Goal: Navigation & Orientation: Understand site structure

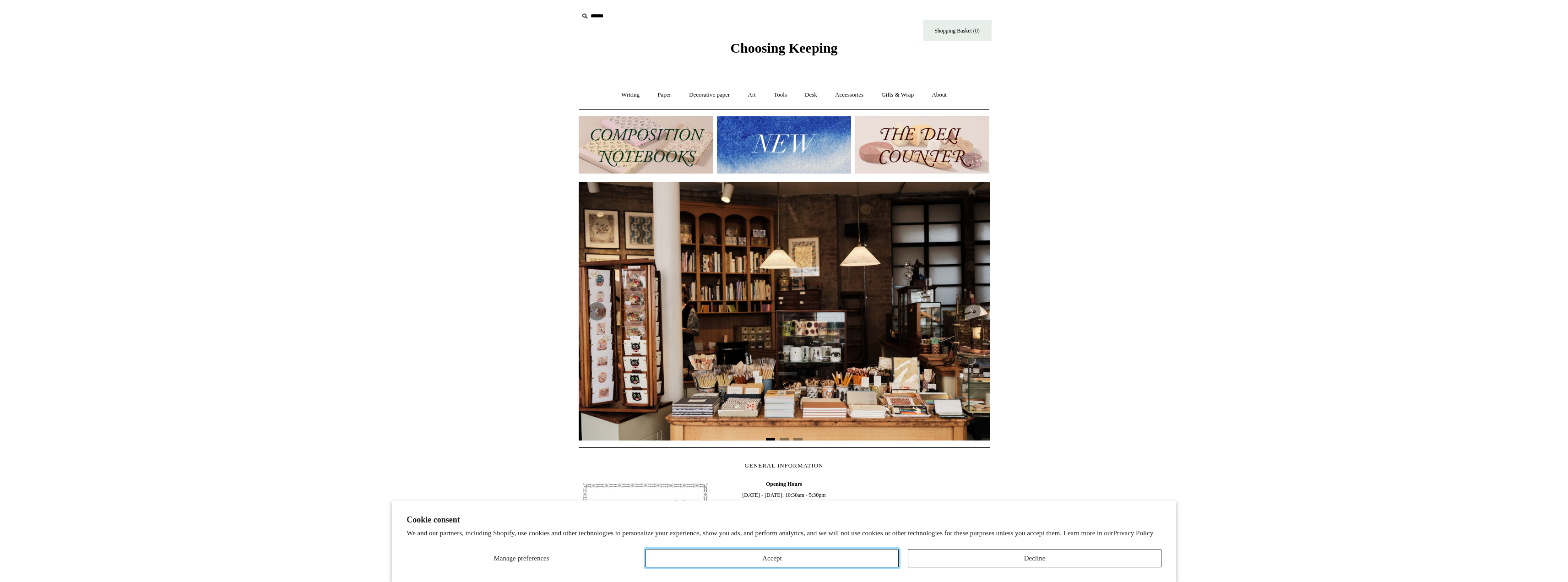
click at [835, 555] on button "Accept" at bounding box center [772, 558] width 254 height 18
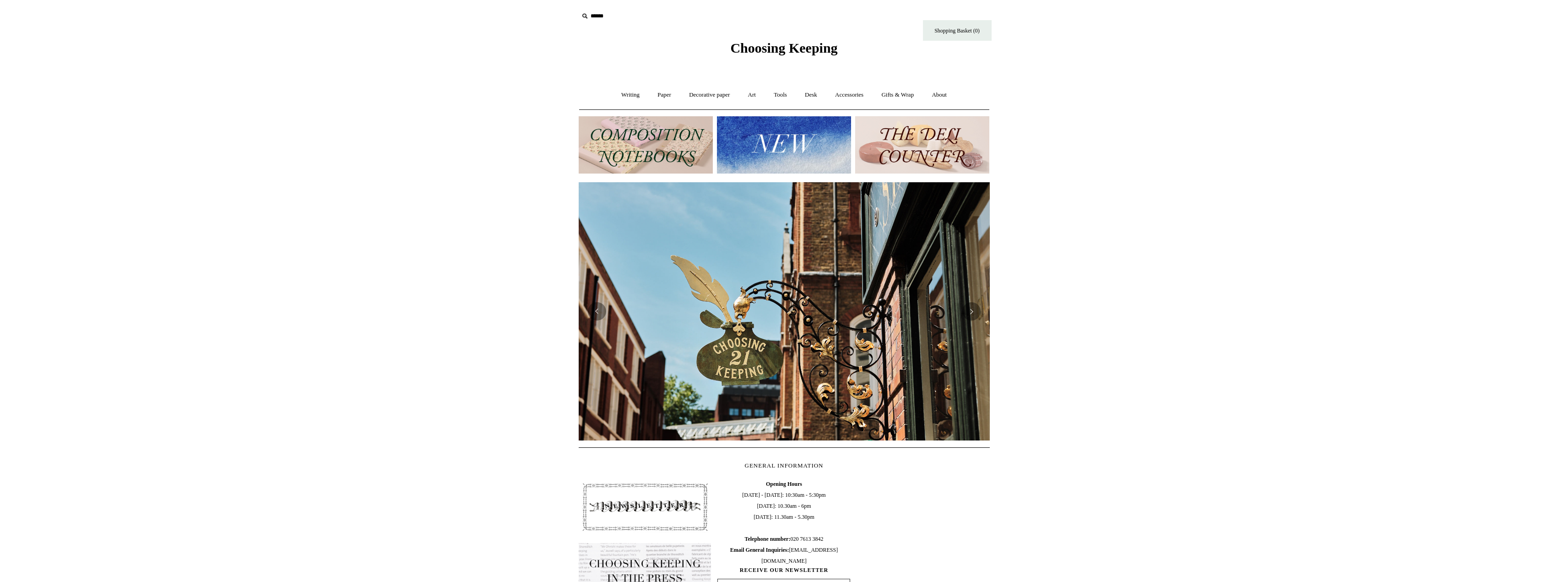
scroll to position [0, 411]
click at [757, 150] on img at bounding box center [784, 145] width 134 height 57
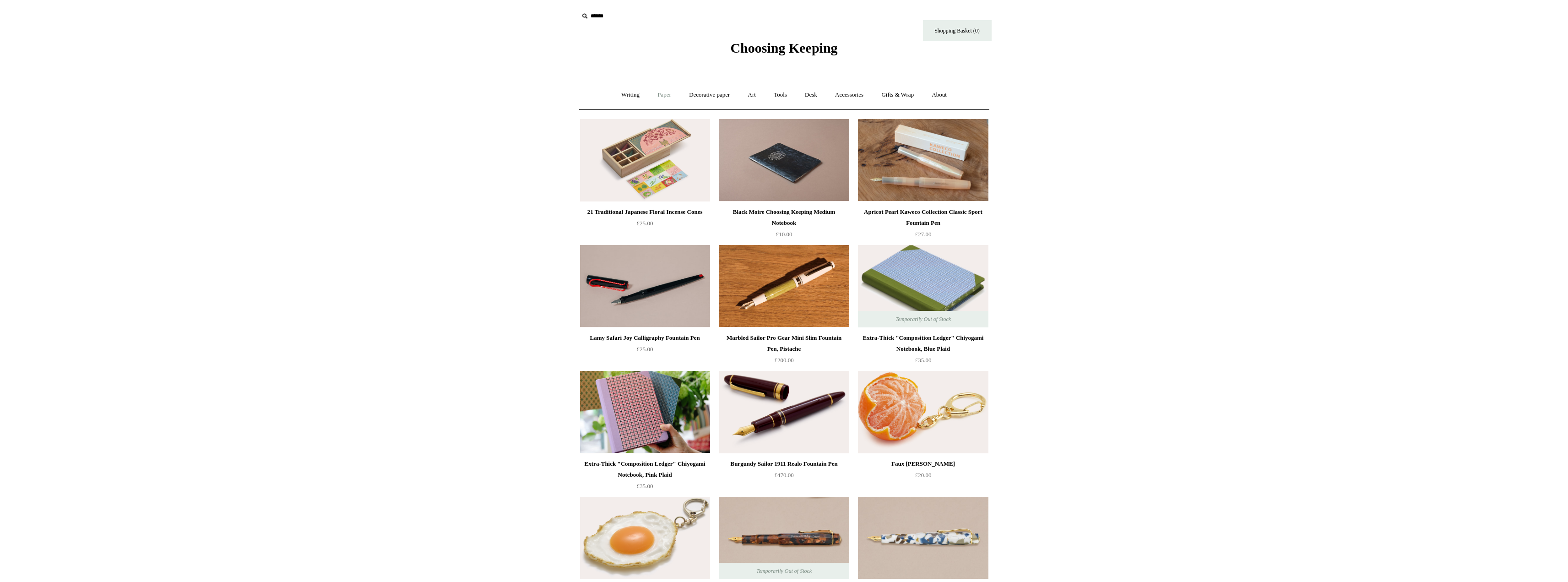
click at [655, 89] on link "Paper +" at bounding box center [665, 95] width 30 height 24
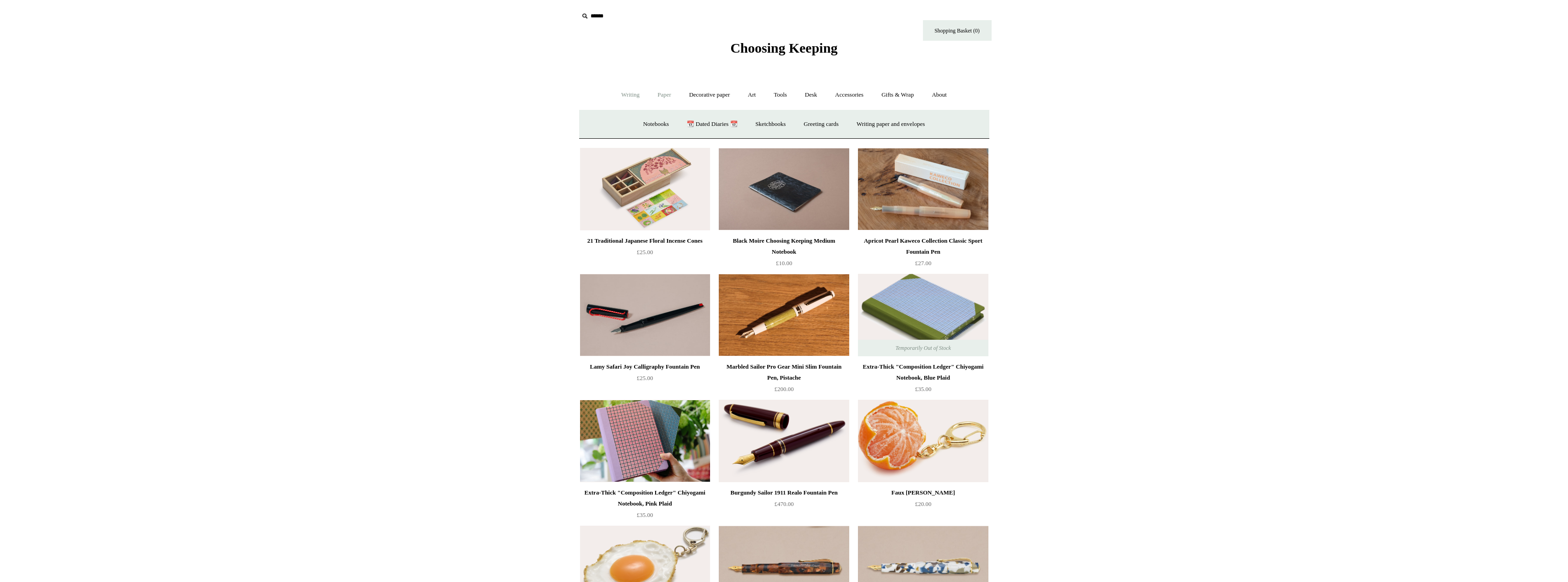
click at [621, 99] on link "Writing +" at bounding box center [630, 95] width 35 height 24
click at [662, 97] on link "Paper +" at bounding box center [665, 95] width 30 height 24
click at [896, 119] on link "Writing paper and envelopes +" at bounding box center [891, 124] width 85 height 24
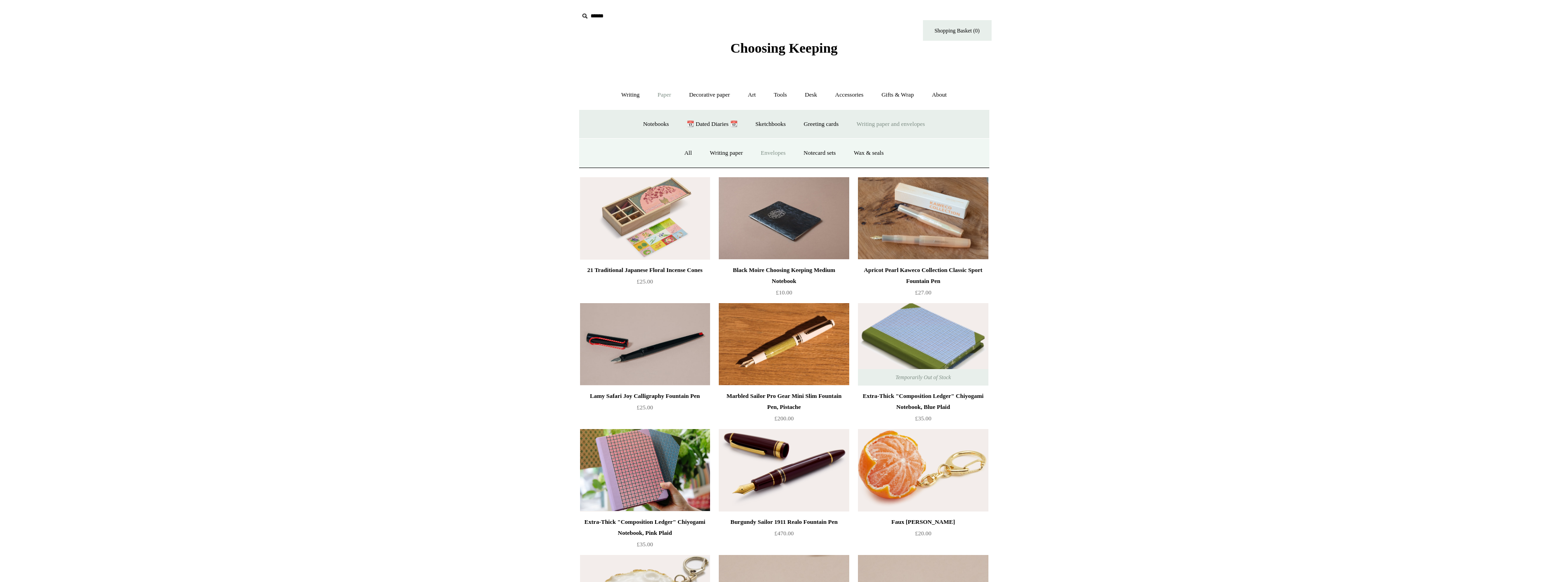
click at [773, 151] on link "Envelopes" at bounding box center [773, 153] width 41 height 24
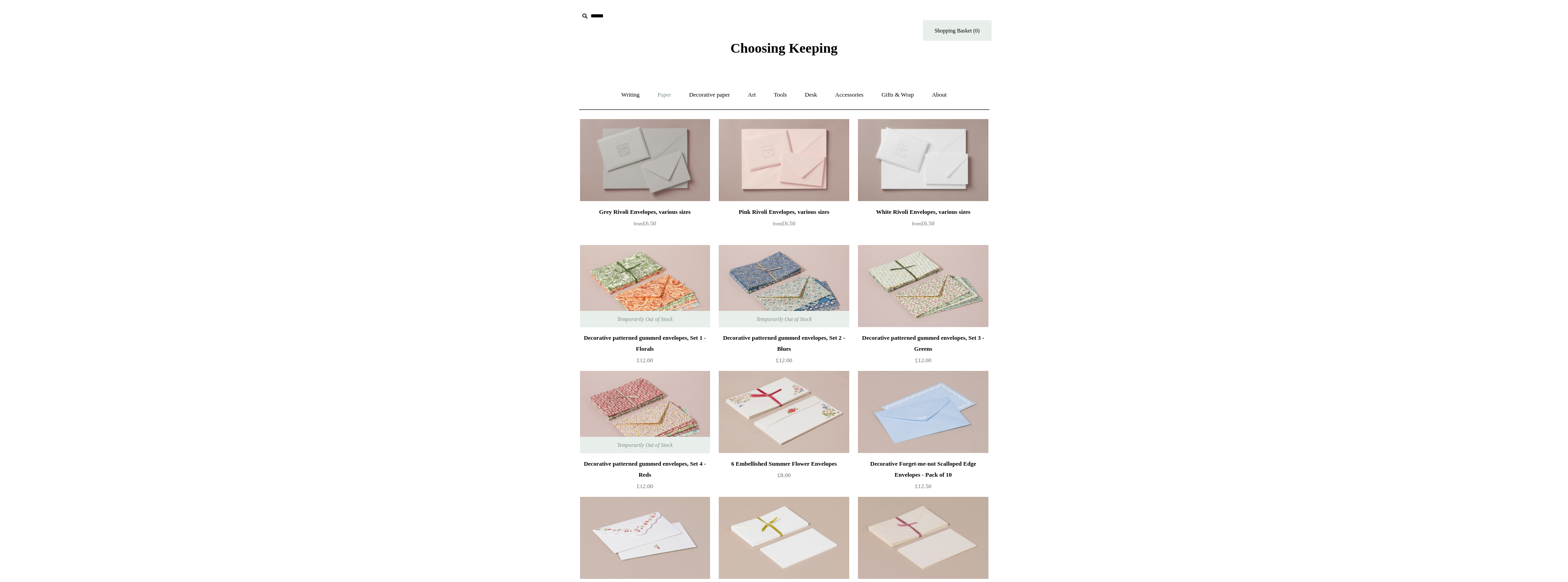
click at [649, 96] on link "Paper +" at bounding box center [665, 95] width 30 height 24
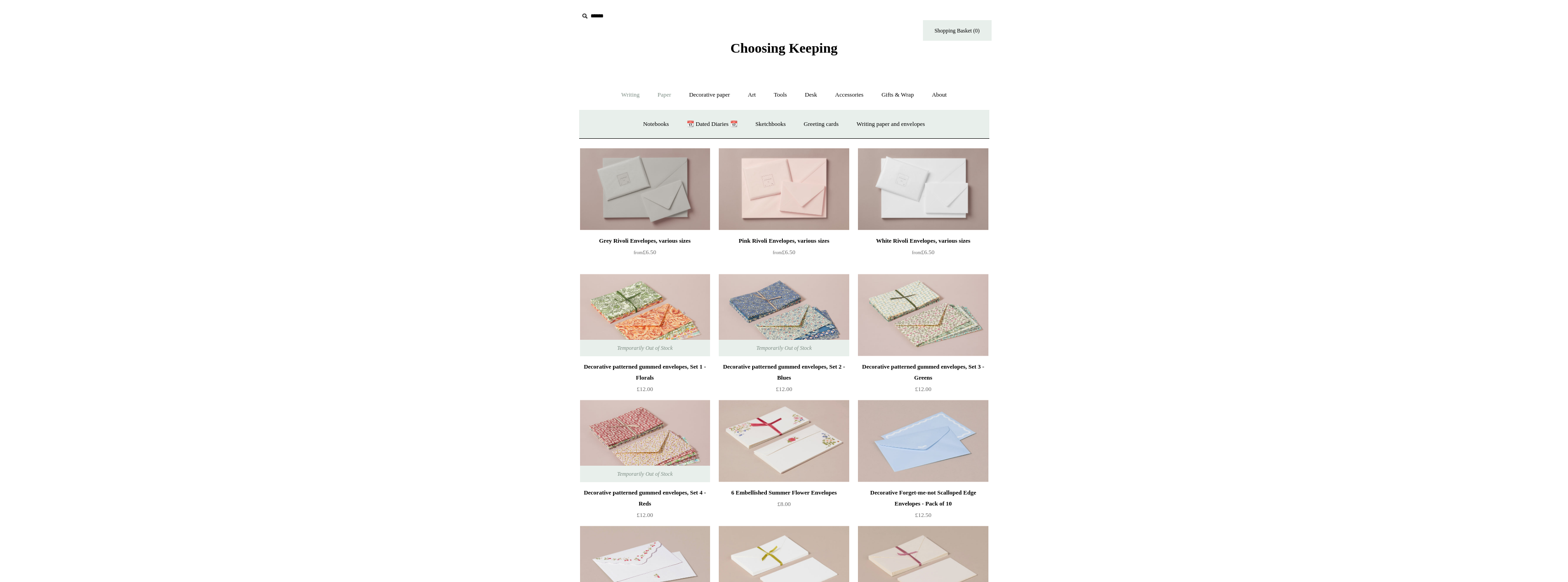
click at [626, 93] on link "Writing +" at bounding box center [630, 95] width 35 height 24
click at [663, 86] on link "Paper +" at bounding box center [665, 95] width 30 height 24
click at [882, 125] on link "Writing paper and envelopes +" at bounding box center [891, 124] width 85 height 24
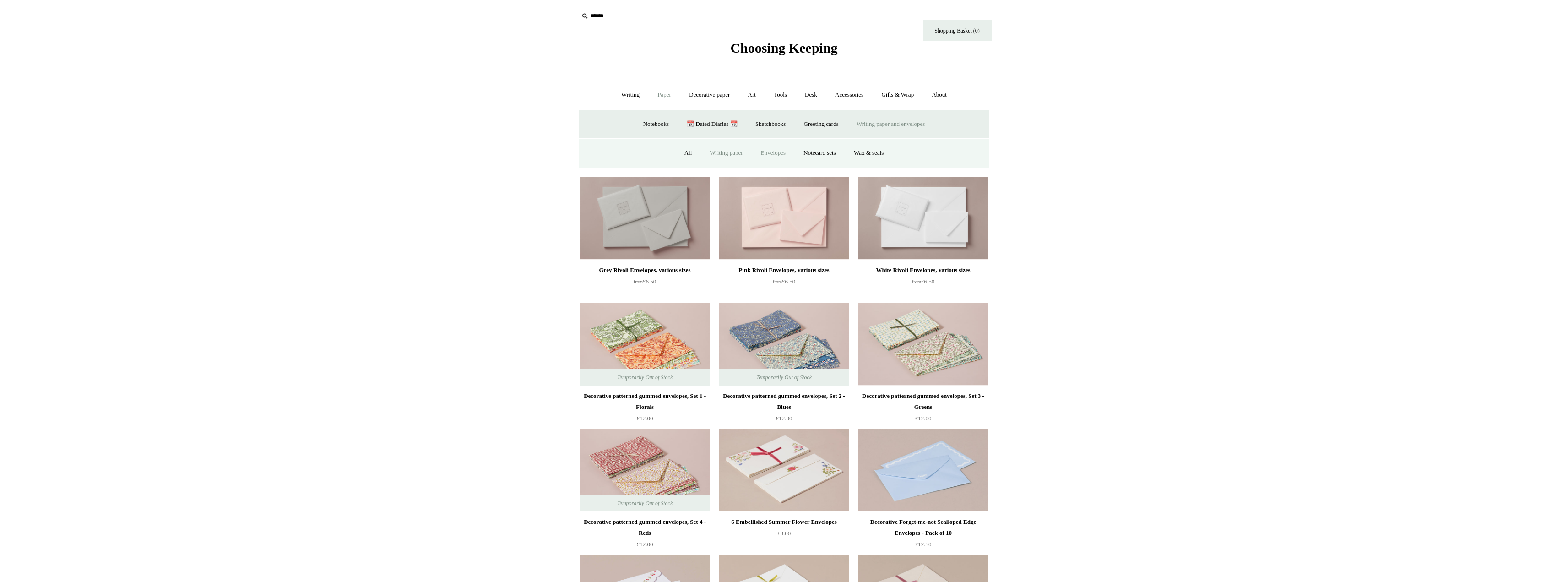
click at [715, 145] on link "Writing paper" at bounding box center [726, 153] width 49 height 24
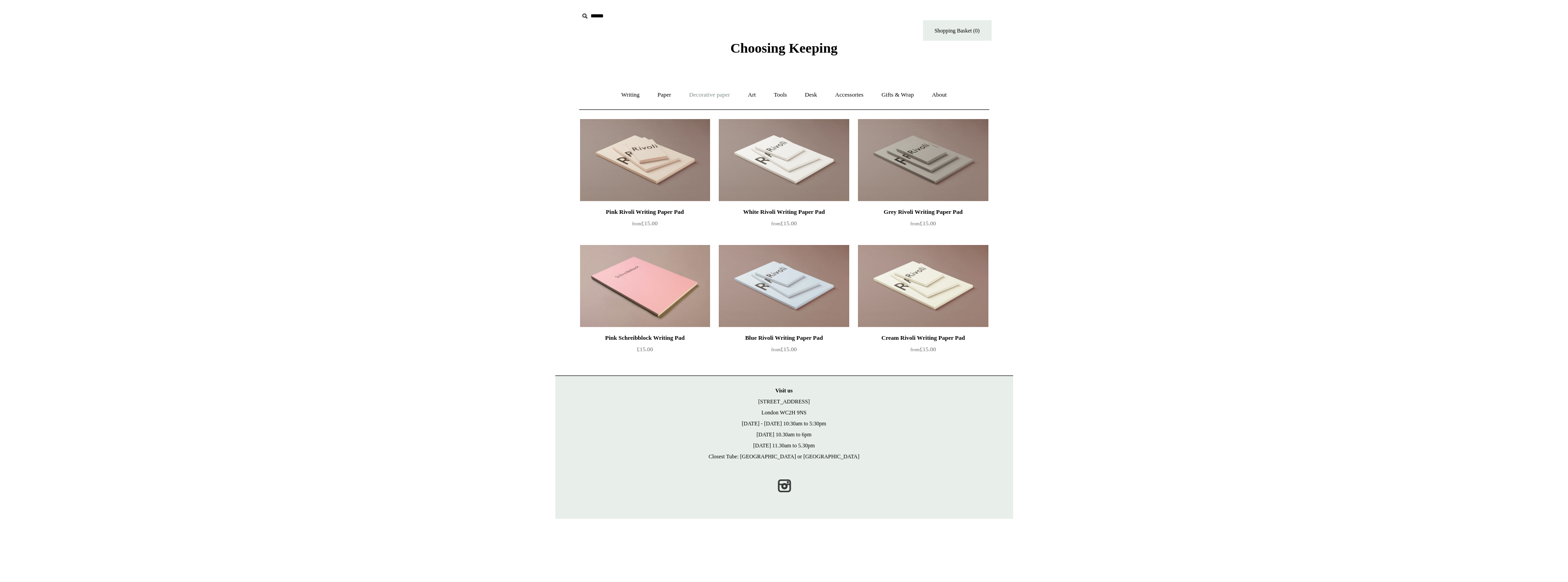
click at [713, 94] on link "Decorative paper +" at bounding box center [709, 95] width 57 height 24
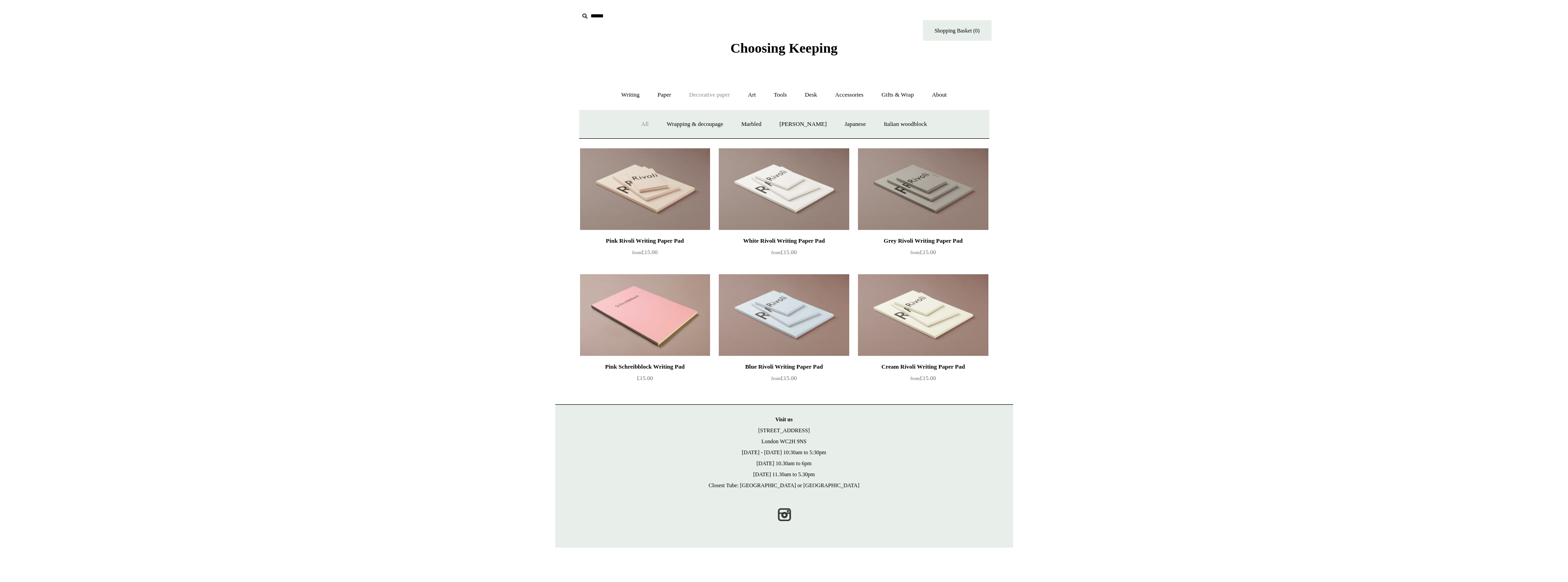
click at [636, 129] on link "All" at bounding box center [645, 124] width 24 height 24
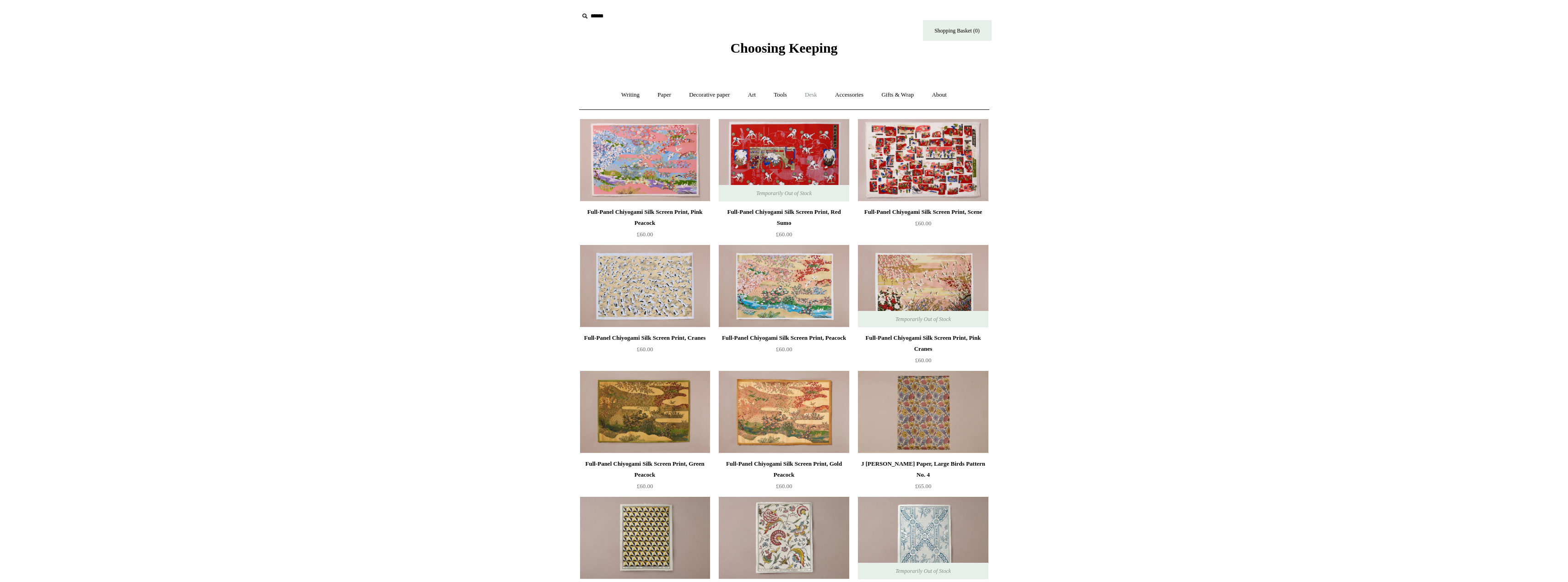
click at [808, 97] on link "Desk +" at bounding box center [811, 95] width 29 height 24
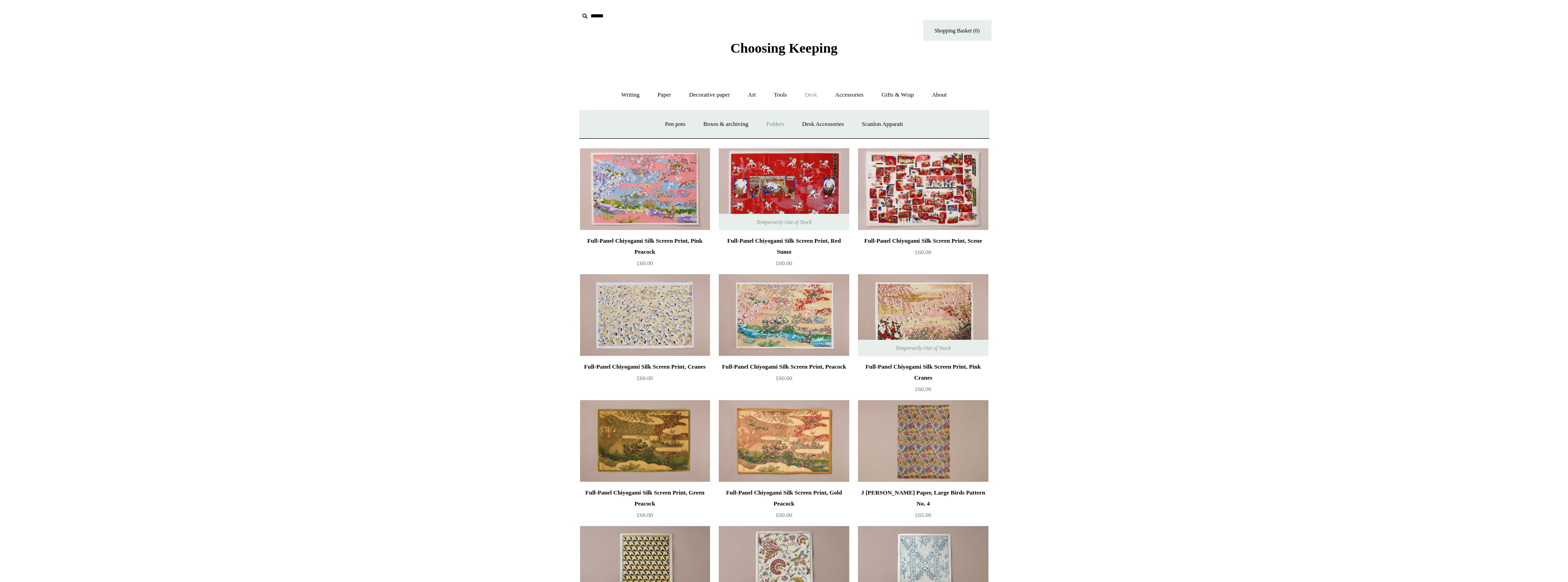
click at [766, 117] on link "Folders" at bounding box center [775, 124] width 34 height 24
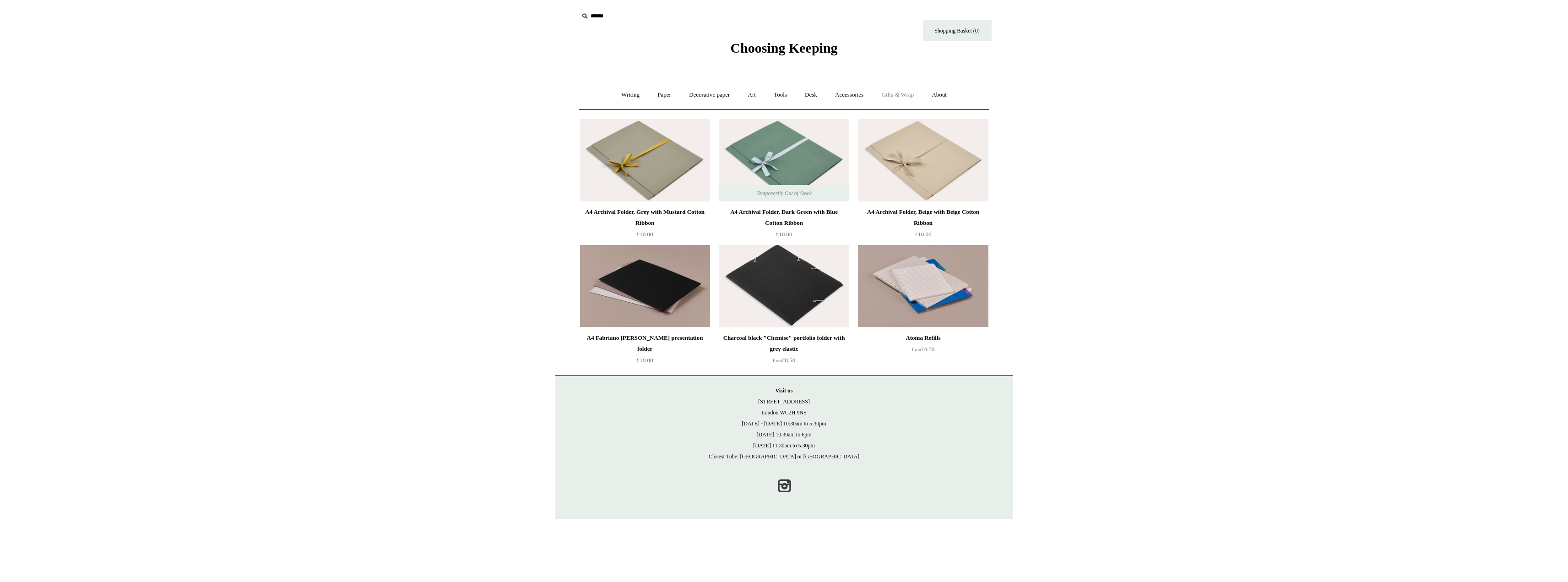
click at [901, 91] on link "Gifts & Wrap +" at bounding box center [897, 95] width 49 height 24
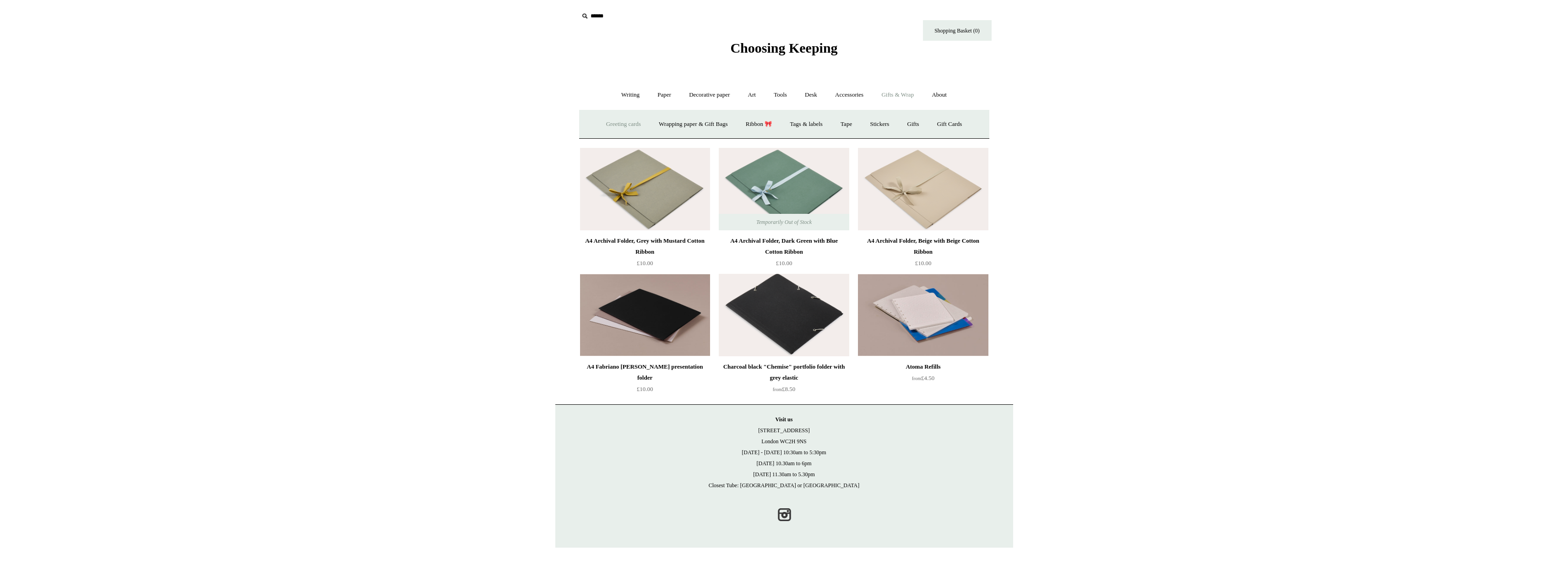
click at [625, 124] on link "Greeting cards +" at bounding box center [623, 124] width 51 height 24
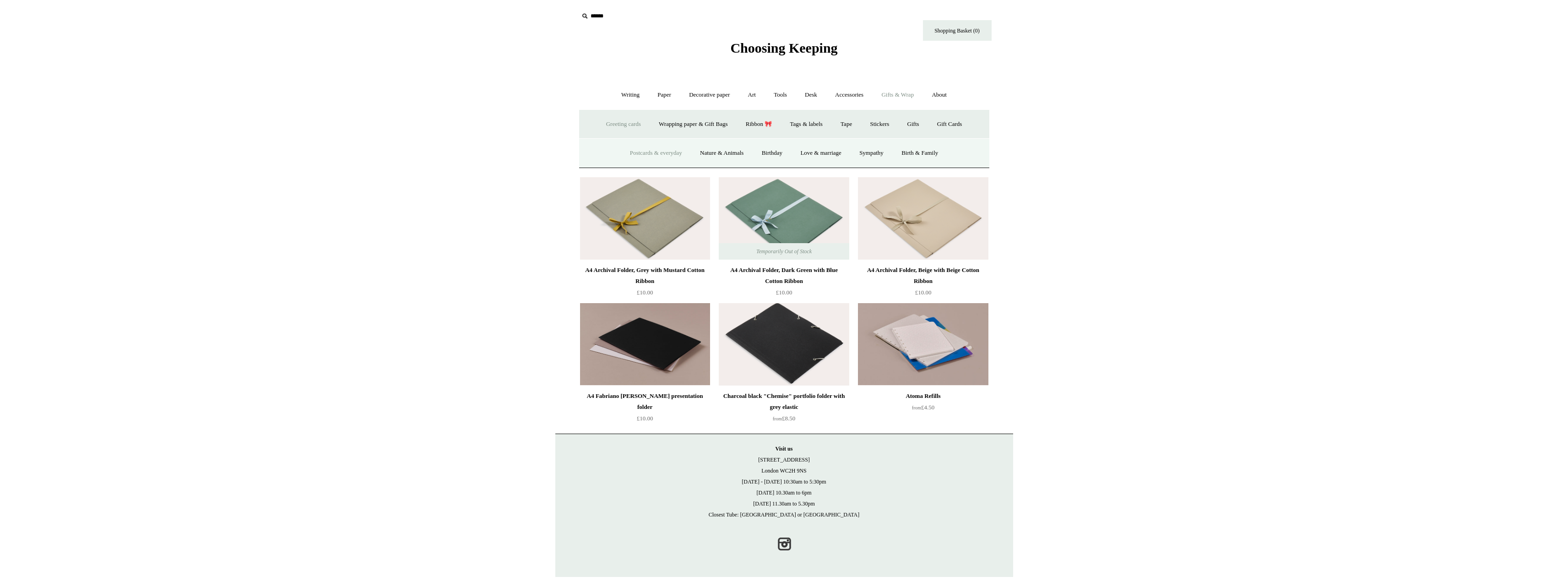
click at [642, 147] on link "Postcards & everyday" at bounding box center [656, 153] width 69 height 24
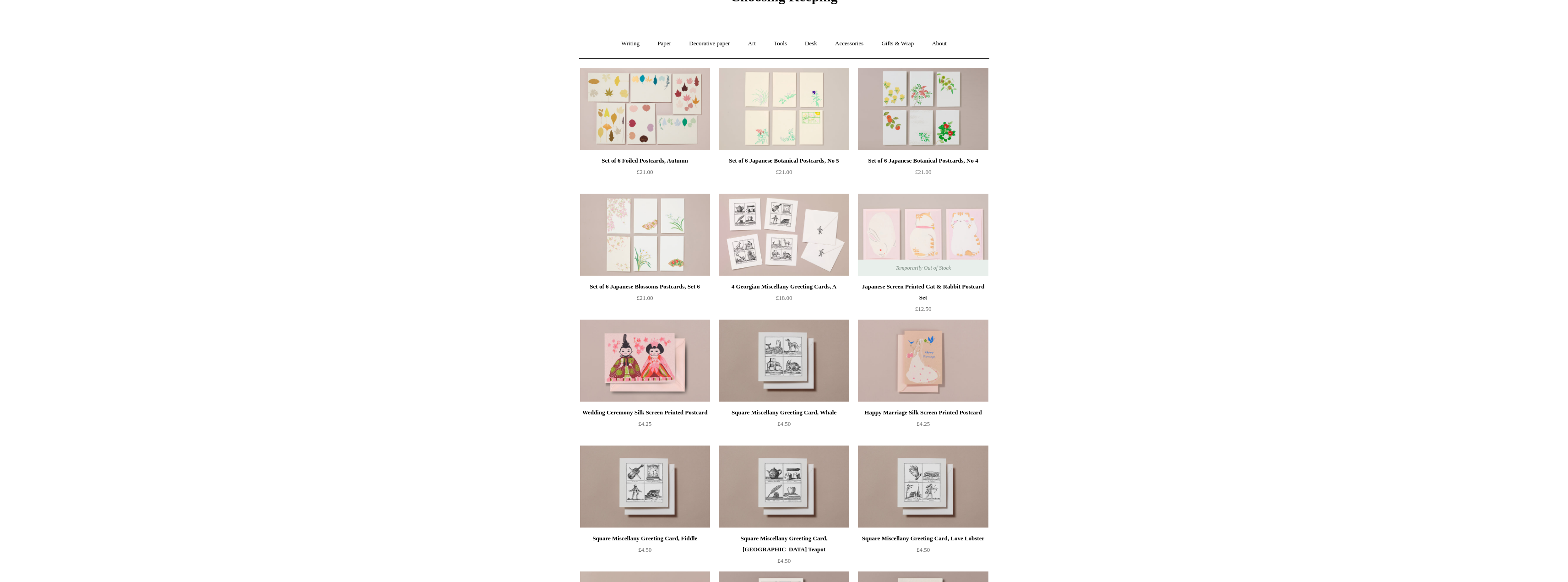
scroll to position [46, 0]
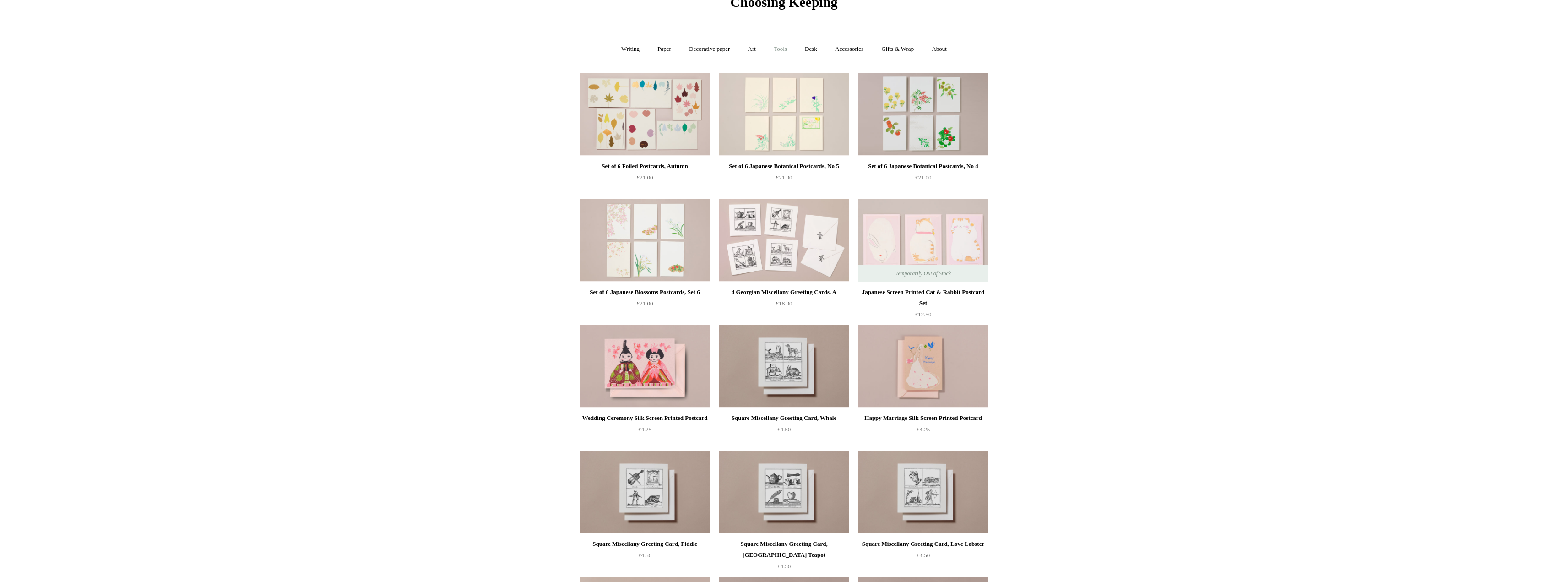
click at [779, 46] on link "Tools +" at bounding box center [780, 49] width 30 height 24
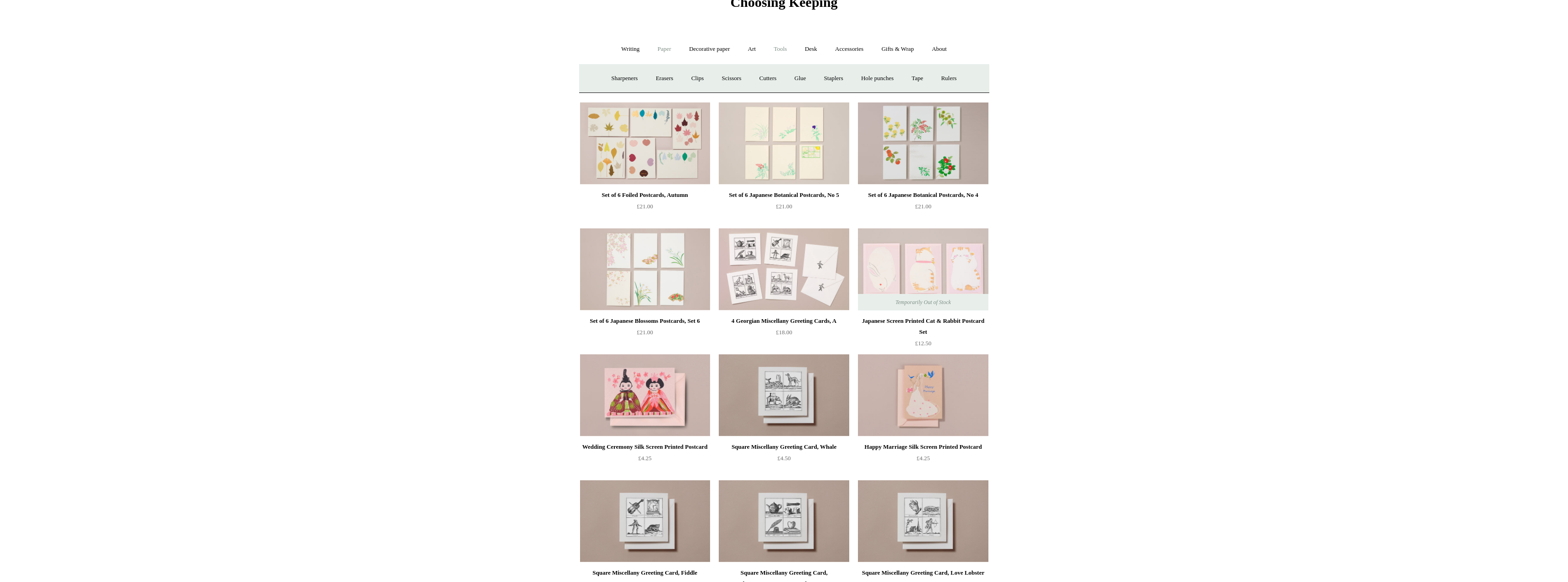
click at [652, 41] on link "Paper +" at bounding box center [665, 49] width 30 height 24
click at [768, 74] on link "Sketchbooks +" at bounding box center [770, 79] width 47 height 24
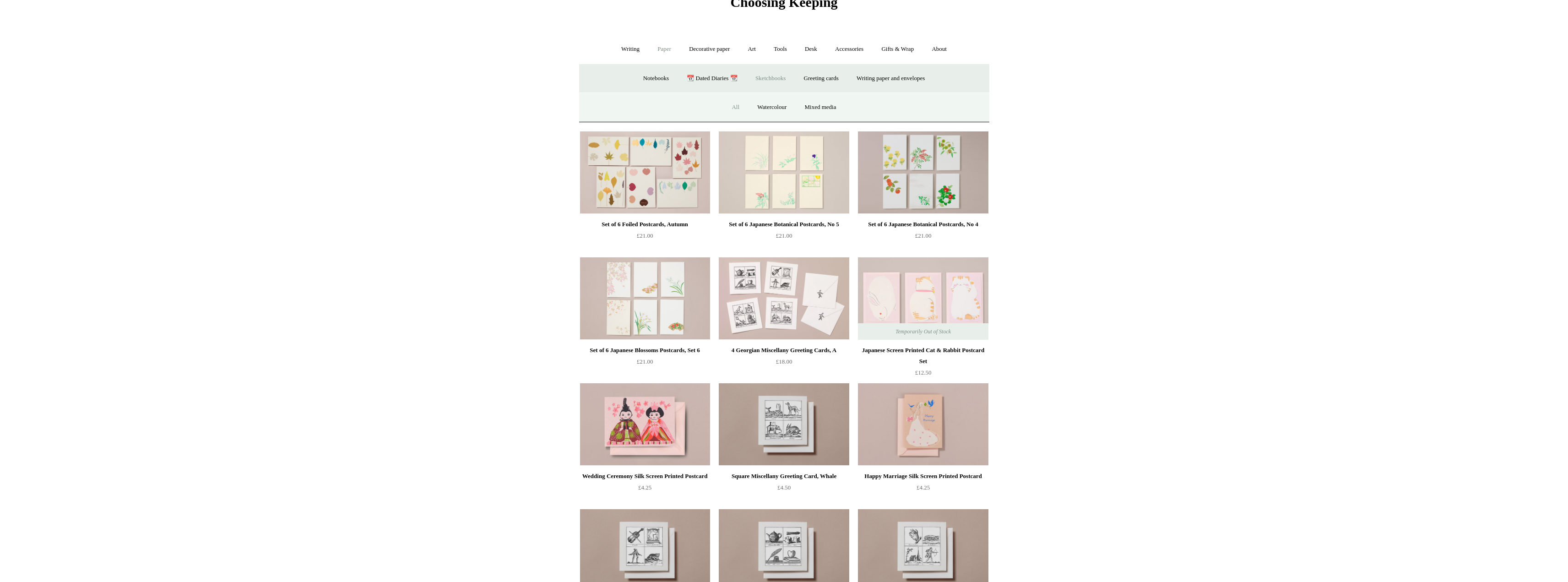
click at [734, 108] on link "All" at bounding box center [735, 107] width 24 height 24
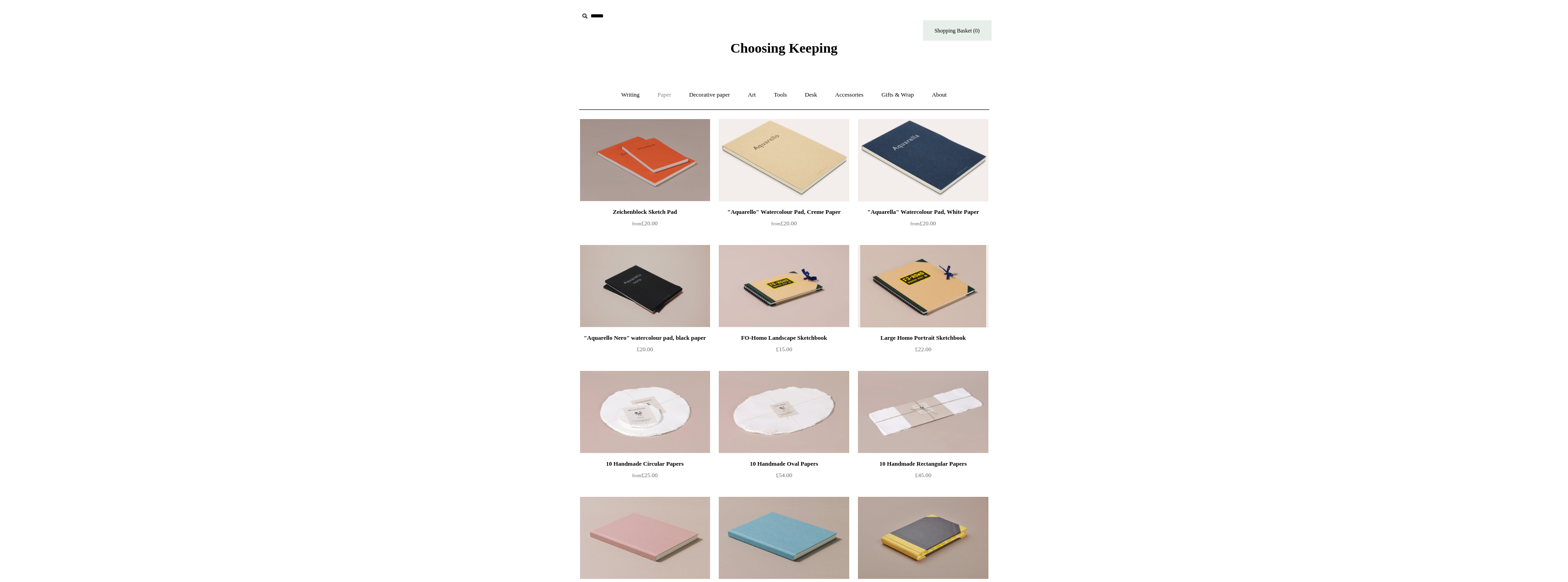
click at [653, 99] on link "Paper +" at bounding box center [665, 95] width 30 height 24
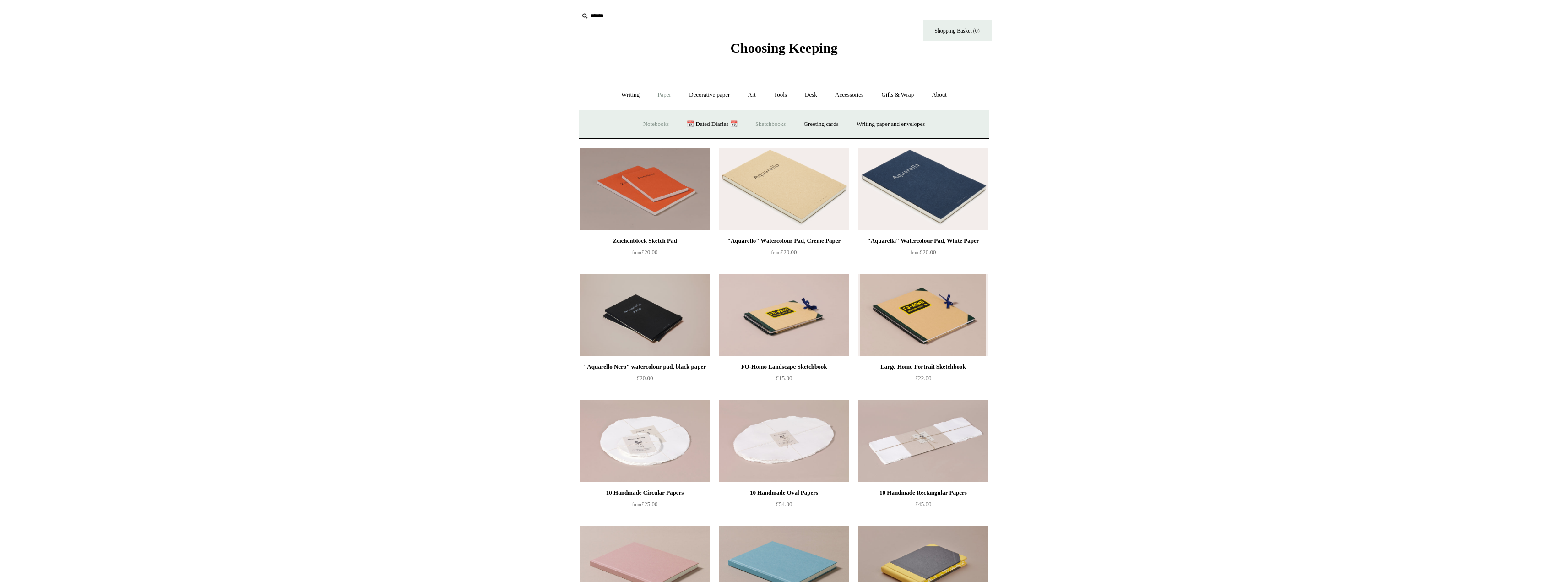
click at [649, 117] on link "Notebooks +" at bounding box center [656, 124] width 42 height 24
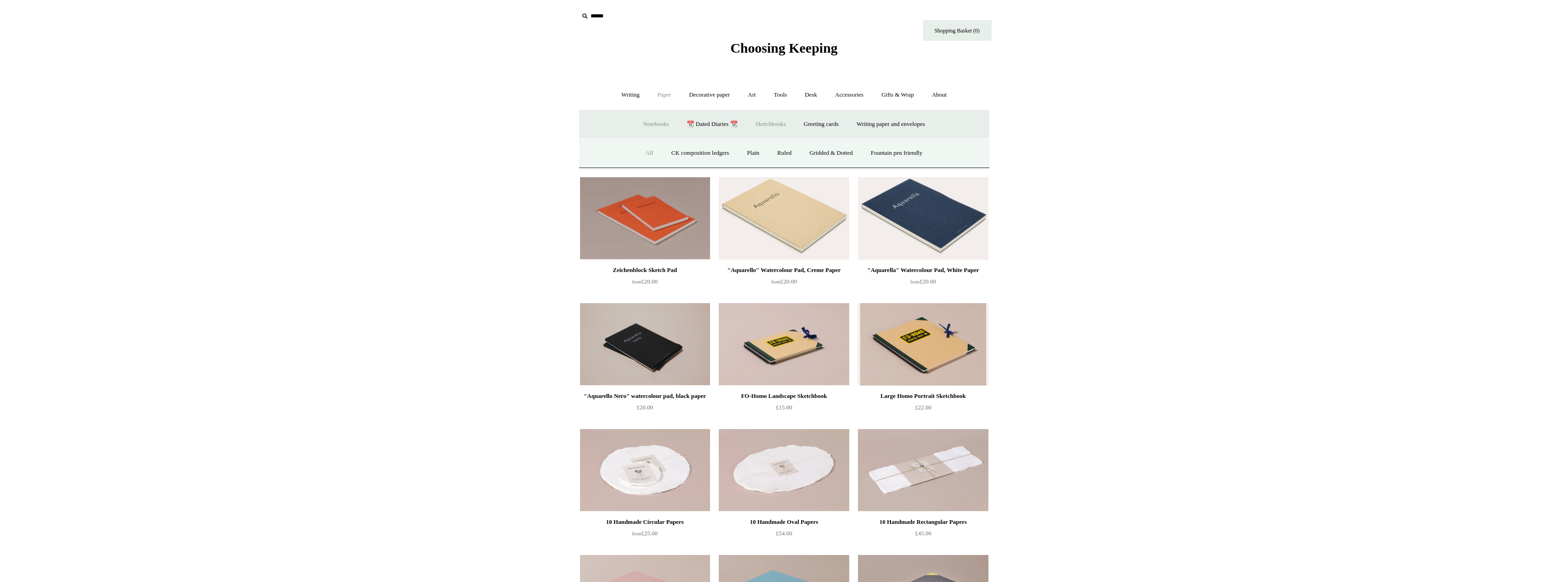
click at [645, 148] on link "All" at bounding box center [649, 153] width 24 height 24
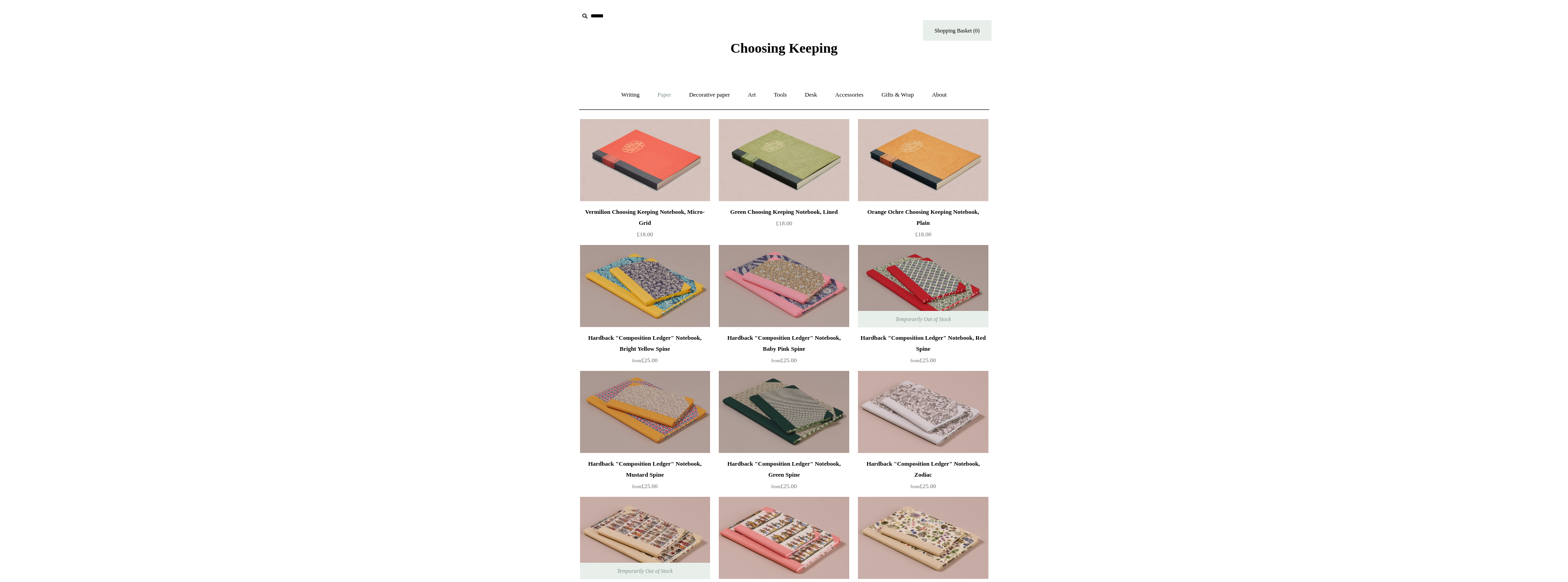
click at [662, 88] on link "Paper +" at bounding box center [665, 95] width 30 height 24
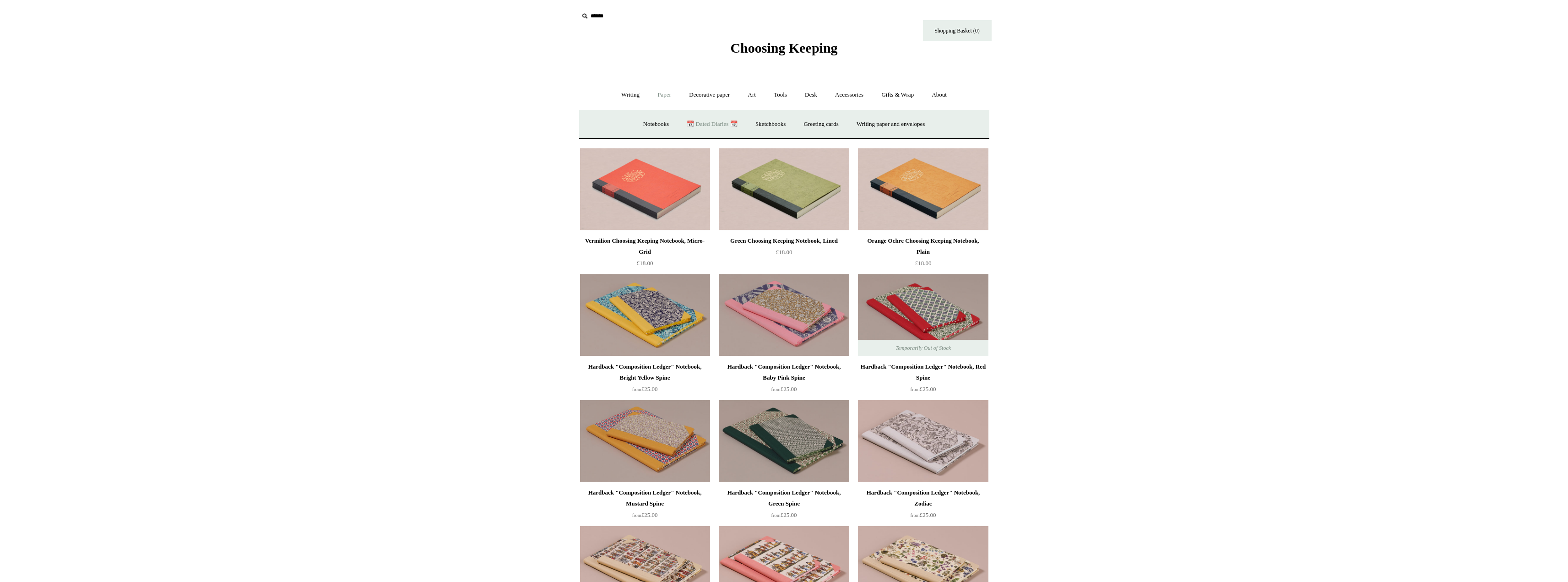
click at [715, 118] on link "📆 Dated Diaries 📆" at bounding box center [712, 124] width 67 height 24
